Goal: Transaction & Acquisition: Purchase product/service

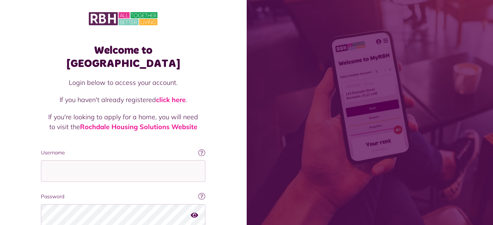
type input "**********"
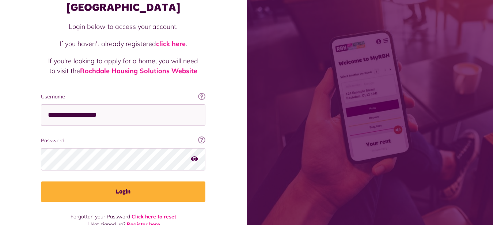
scroll to position [58, 0]
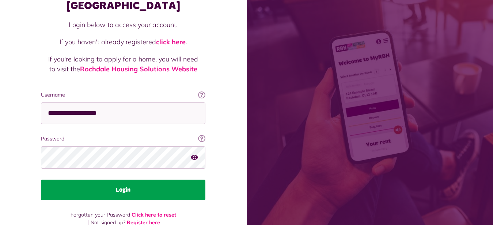
click at [121, 180] on button "Login" at bounding box center [123, 190] width 165 height 20
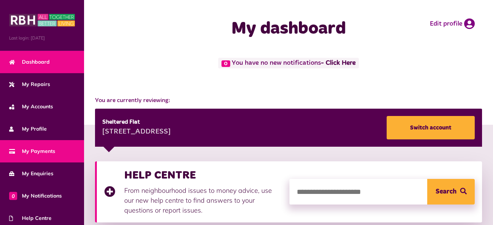
click at [46, 150] on span "My Payments" at bounding box center [32, 151] width 46 height 8
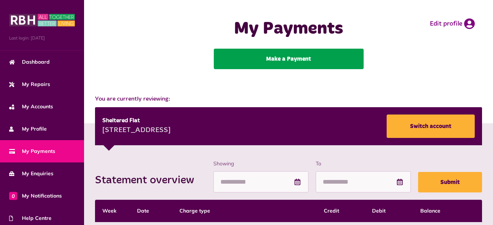
click at [299, 56] on link "Make a Payment" at bounding box center [289, 59] width 150 height 20
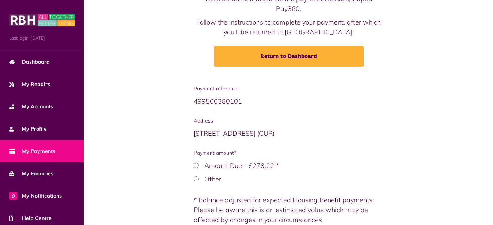
scroll to position [93, 0]
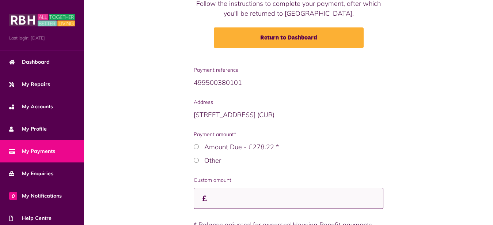
click at [230, 200] on input "Custom amount" at bounding box center [289, 199] width 190 height 22
type input "******"
click at [163, 199] on div "Payment reference 499500380101 Address 38 Ravendale Close OL12 7PE (CUR) Paymen…" at bounding box center [288, 179] width 395 height 226
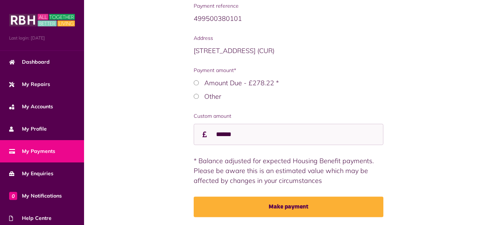
scroll to position [168, 0]
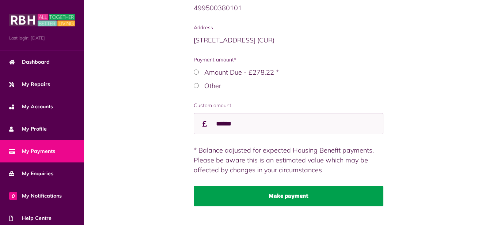
click at [201, 196] on button "Make payment" at bounding box center [289, 196] width 190 height 20
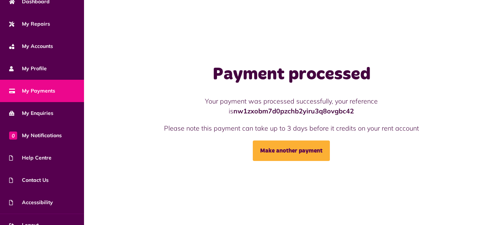
scroll to position [71, 0]
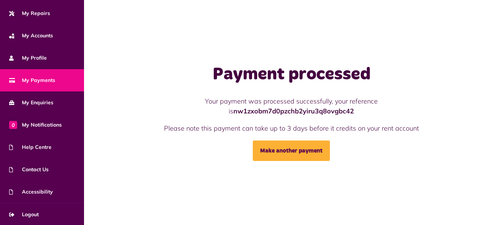
click at [45, 80] on span "My Payments" at bounding box center [32, 80] width 46 height 8
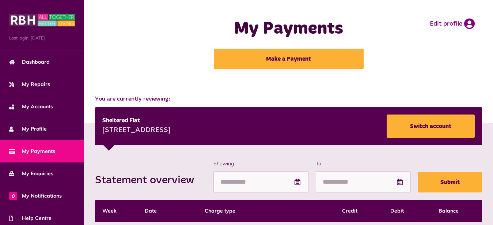
click at [143, 49] on div "My Payments Make a Payment Edit profile" at bounding box center [288, 43] width 395 height 73
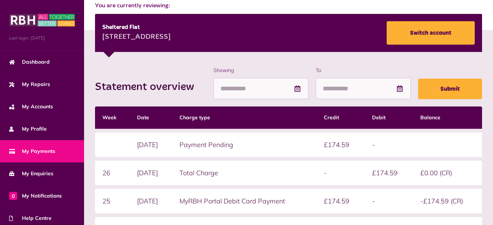
scroll to position [71, 0]
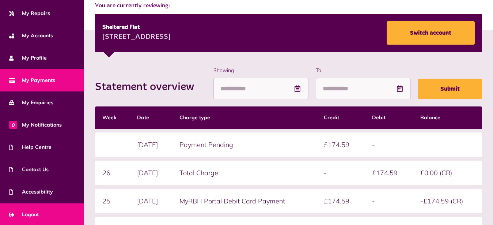
click at [31, 213] on span "Logout" at bounding box center [24, 215] width 30 height 8
